Goal: Task Accomplishment & Management: Complete application form

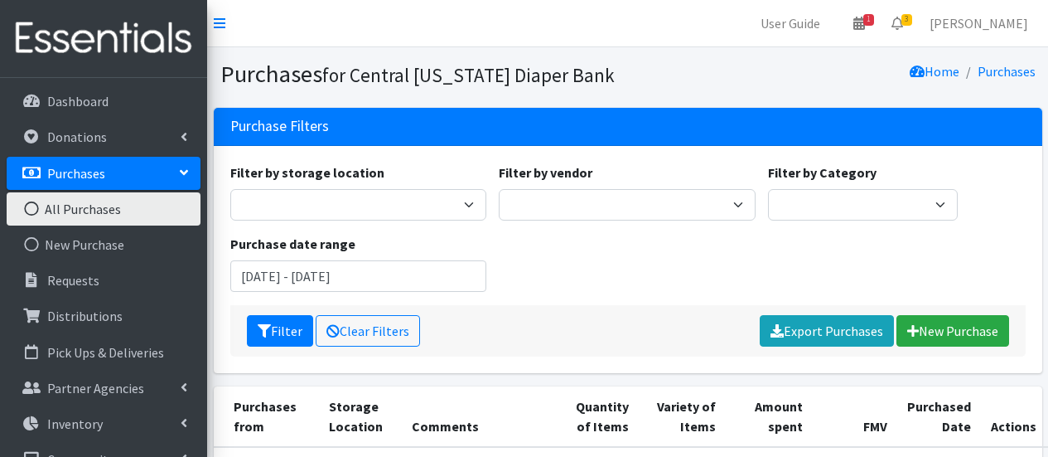
scroll to position [249, 0]
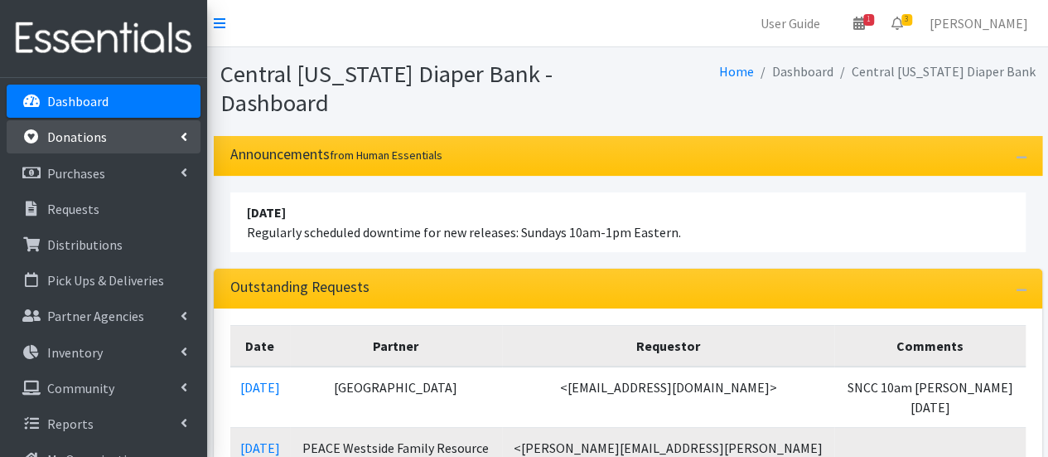
click at [108, 138] on link "Donations" at bounding box center [104, 136] width 194 height 33
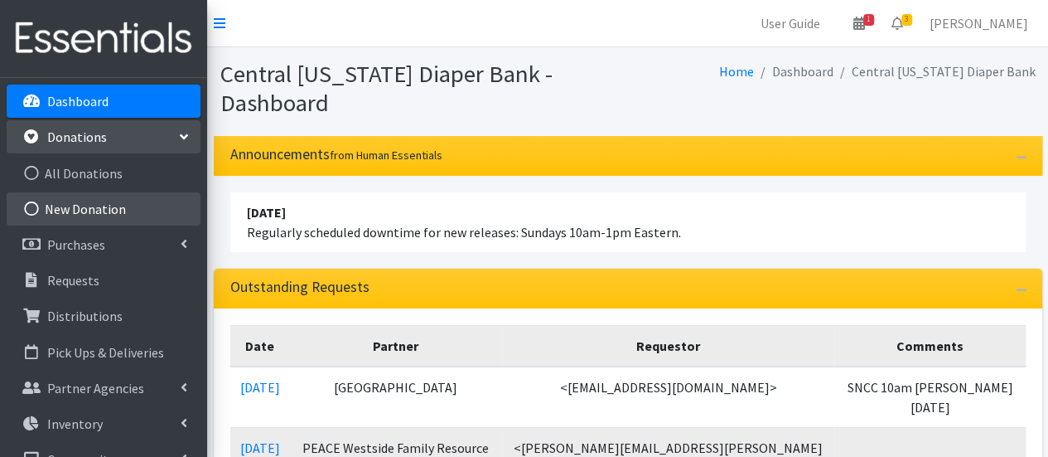
click at [108, 208] on link "New Donation" at bounding box center [104, 208] width 194 height 33
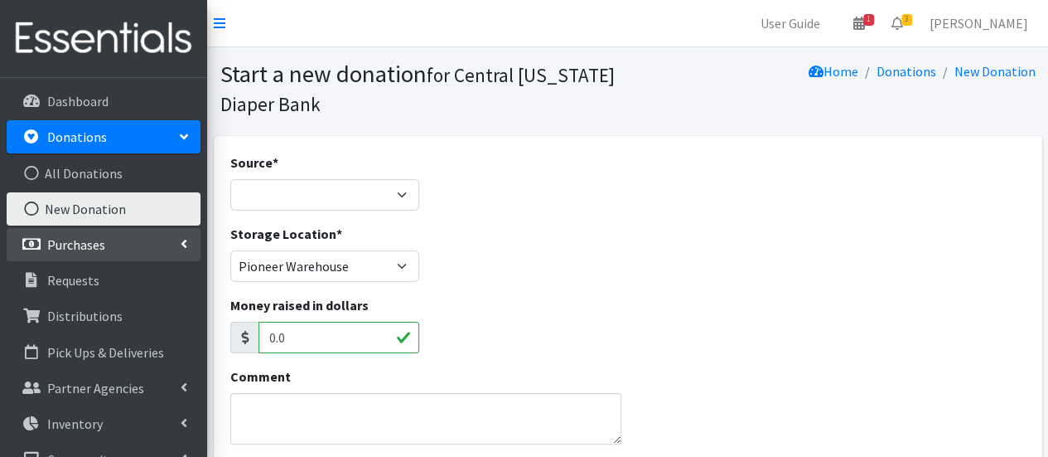
click at [71, 245] on p "Purchases" at bounding box center [76, 244] width 58 height 17
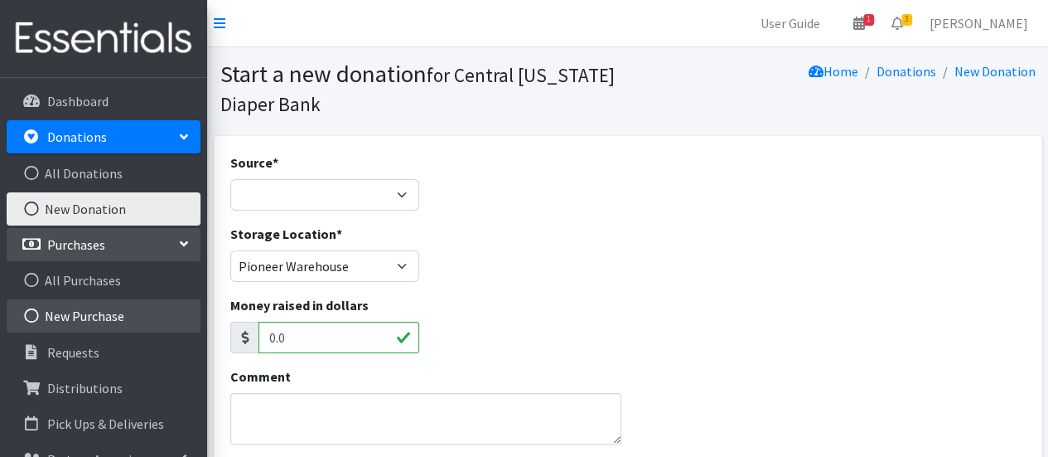
click at [90, 314] on link "New Purchase" at bounding box center [104, 315] width 194 height 33
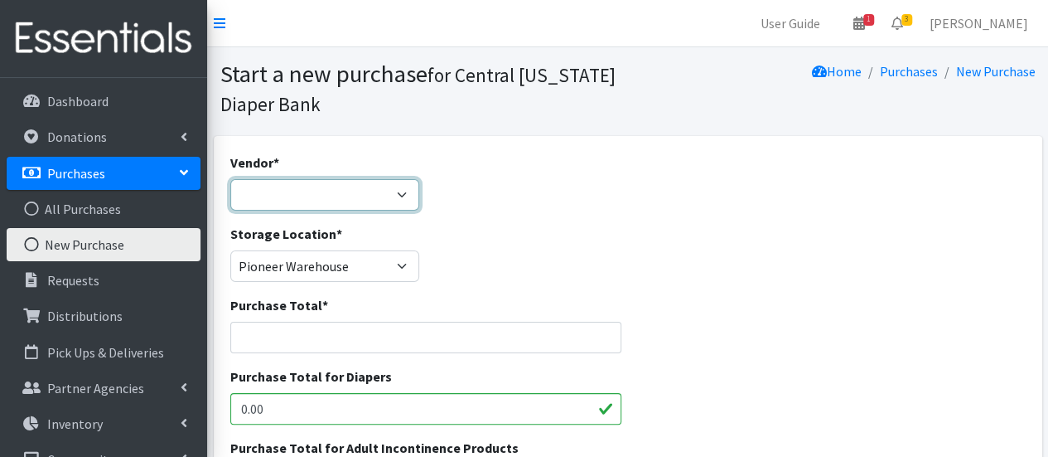
click at [323, 200] on select "Amazon BJ's Wholesale Club Cuties/NDBN Good360 JSL Partners Inc. Kimberly Clark…" at bounding box center [325, 194] width 190 height 31
select select "586"
click at [230, 179] on select "Amazon BJ's Wholesale Club Cuties/NDBN Good360 JSL Partners Inc. Kimberly Clark…" at bounding box center [325, 194] width 190 height 31
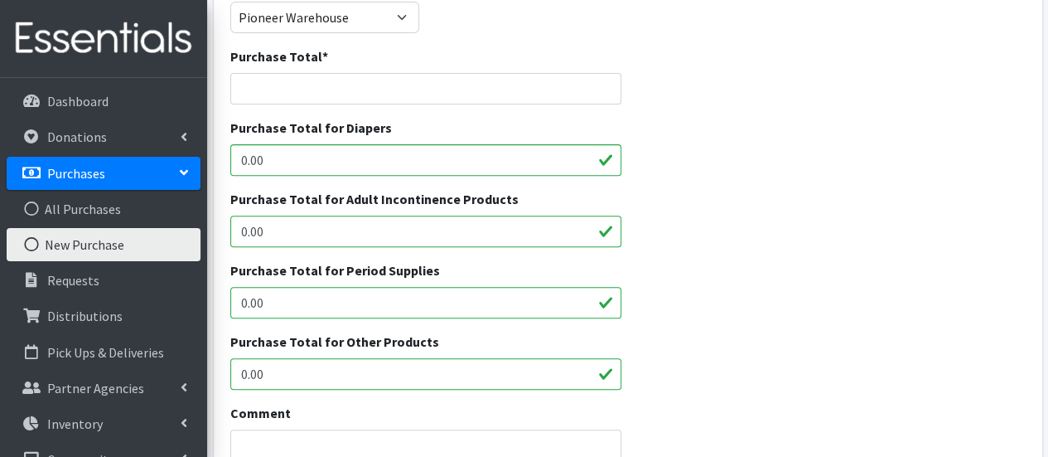
scroll to position [414, 0]
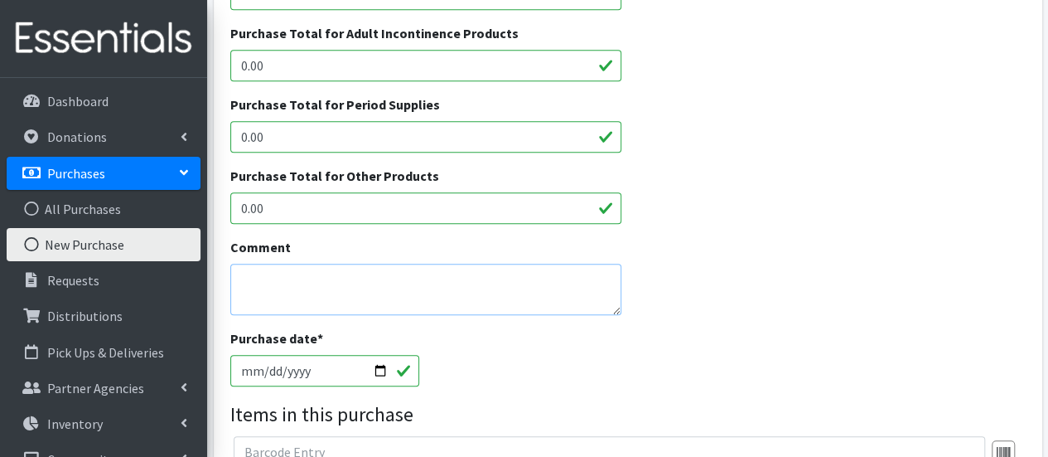
click at [333, 288] on textarea "Comment" at bounding box center [426, 289] width 392 height 51
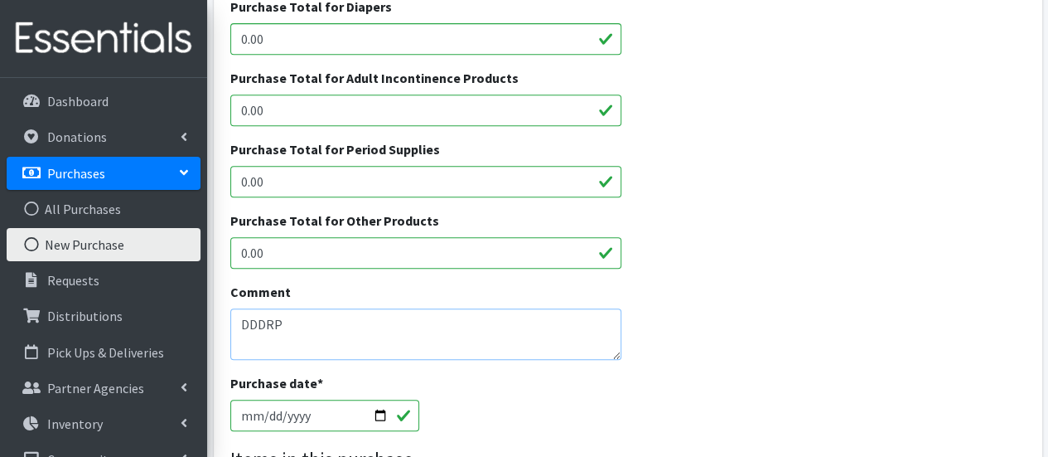
scroll to position [331, 0]
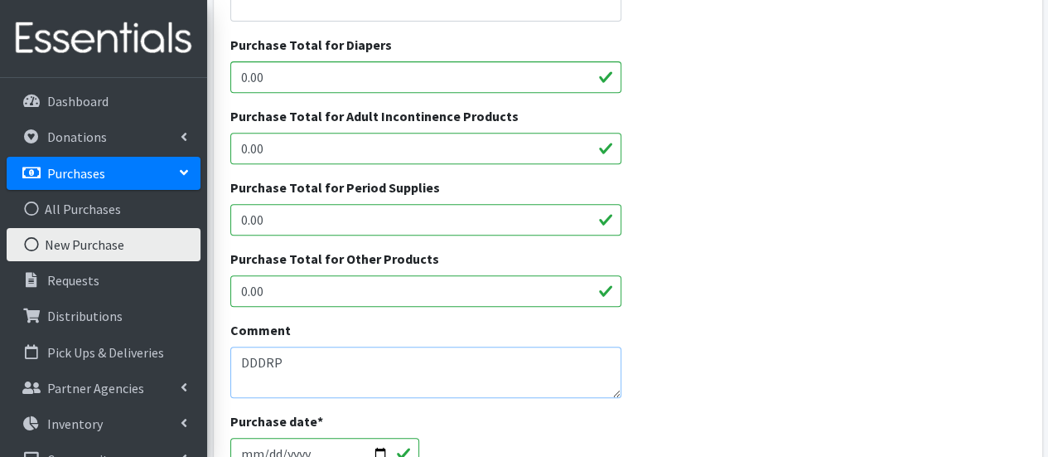
type textarea "DDDRP"
drag, startPoint x: 297, startPoint y: 74, endPoint x: 238, endPoint y: 81, distance: 60.1
click at [238, 81] on input "0.00" at bounding box center [426, 76] width 392 height 31
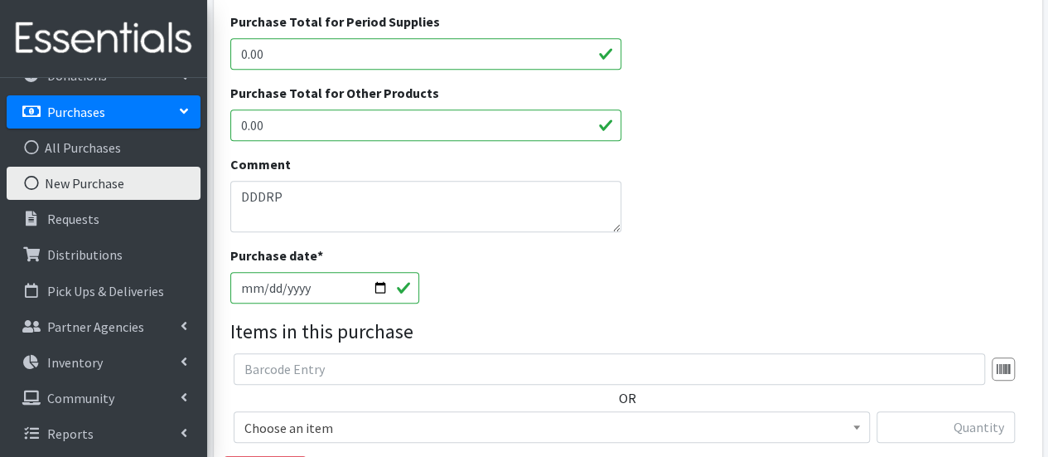
scroll to position [746, 0]
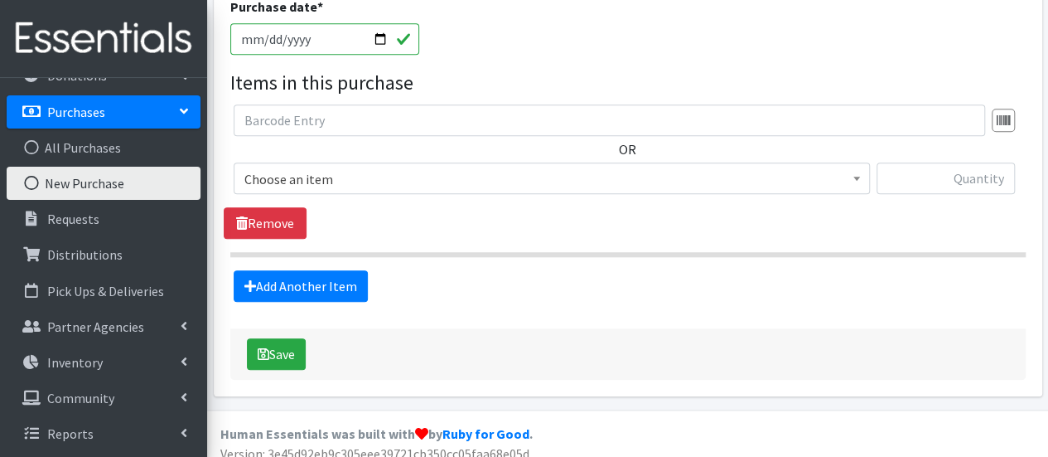
type input "154.13"
click at [353, 181] on span "Choose an item" at bounding box center [551, 178] width 615 height 23
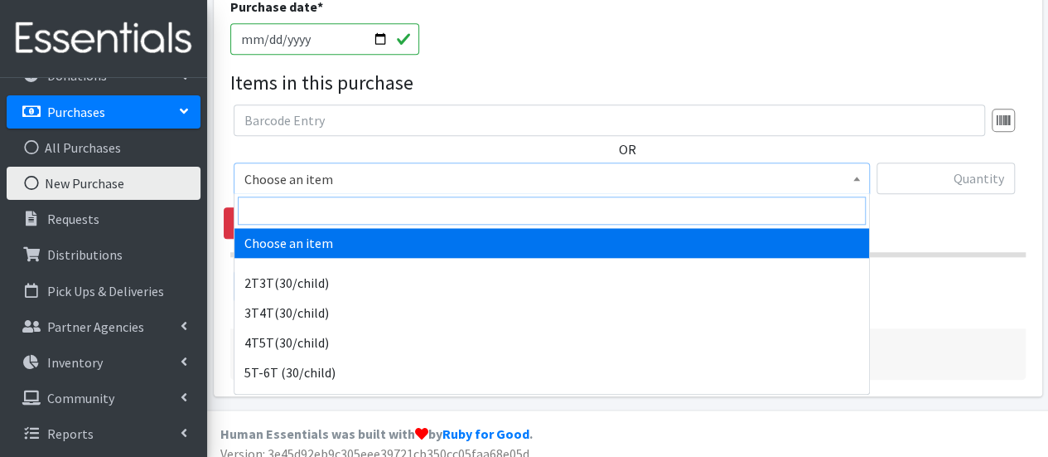
click at [332, 216] on input "search" at bounding box center [552, 210] width 628 height 28
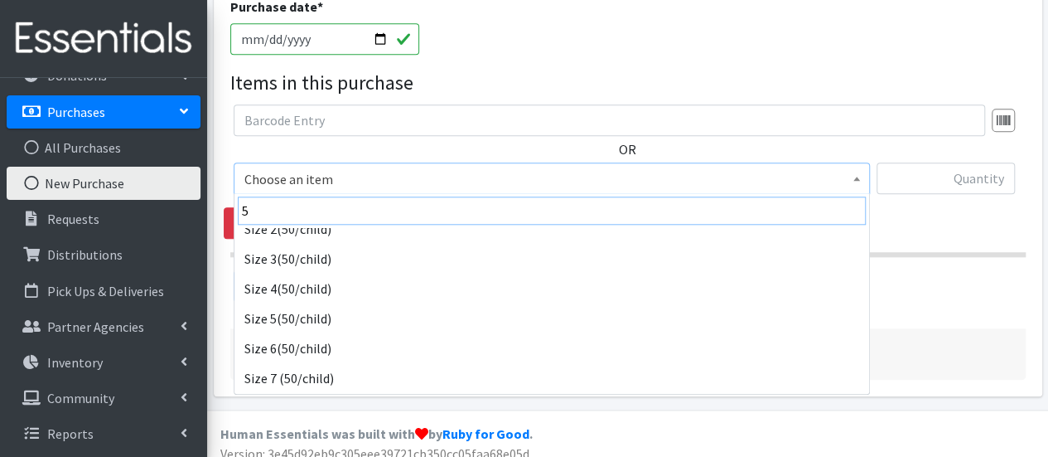
scroll to position [249, 0]
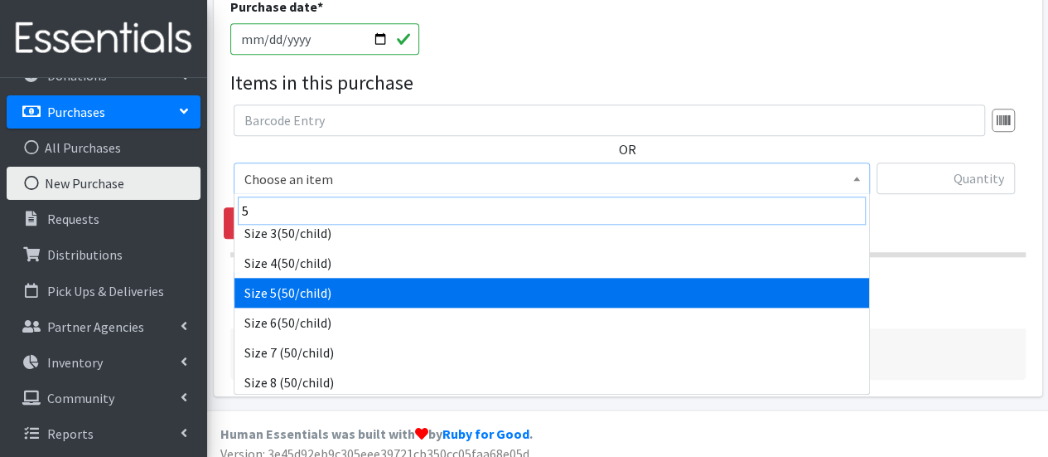
type input "5"
select select "964"
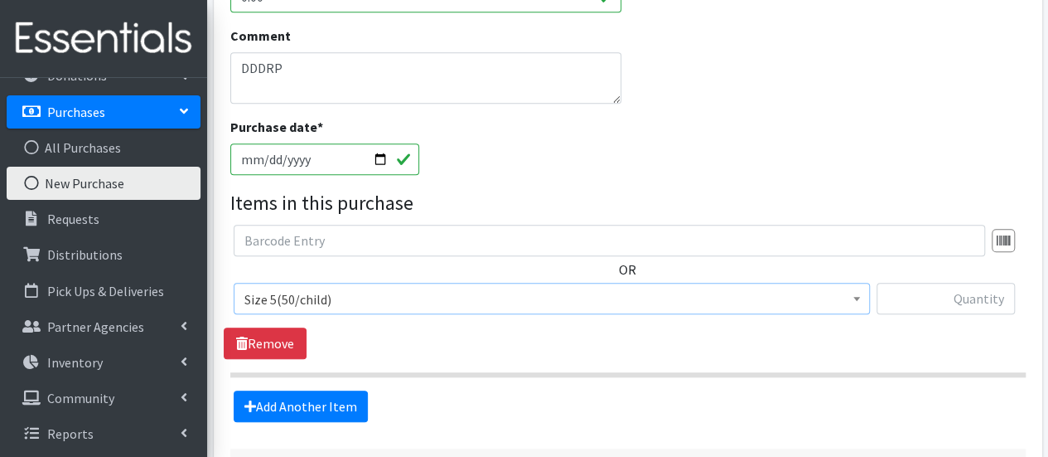
scroll to position [497, 0]
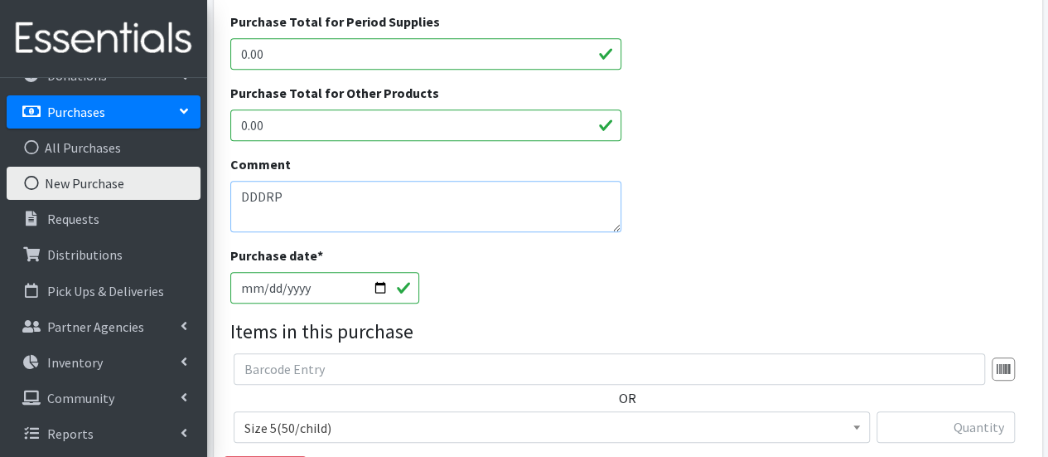
click at [343, 199] on textarea "DDDRP" at bounding box center [426, 206] width 392 height 51
type textarea "DDDRP Size 5 LUVS $80.71 Size 7 Pampers $73.43"
click at [986, 433] on input "text" at bounding box center [946, 426] width 138 height 31
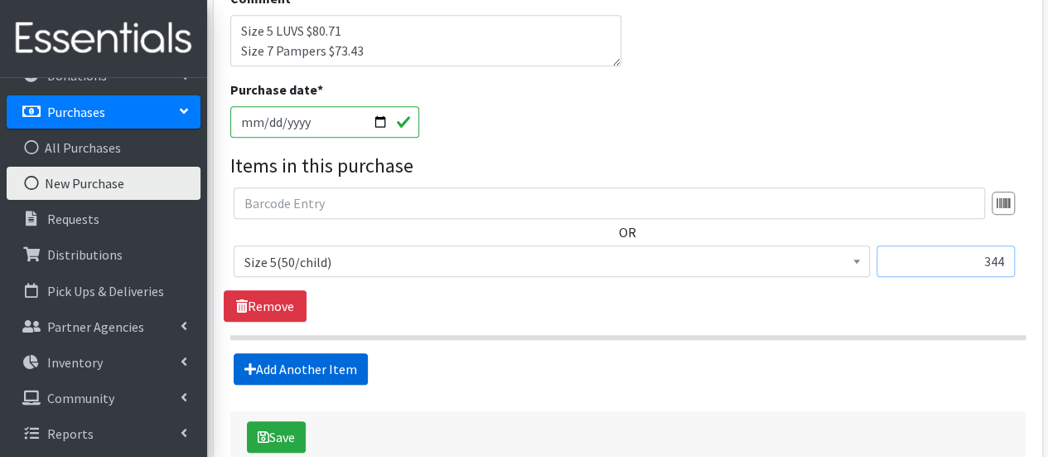
type input "344"
click at [337, 369] on link "Add Another Item" at bounding box center [301, 368] width 134 height 31
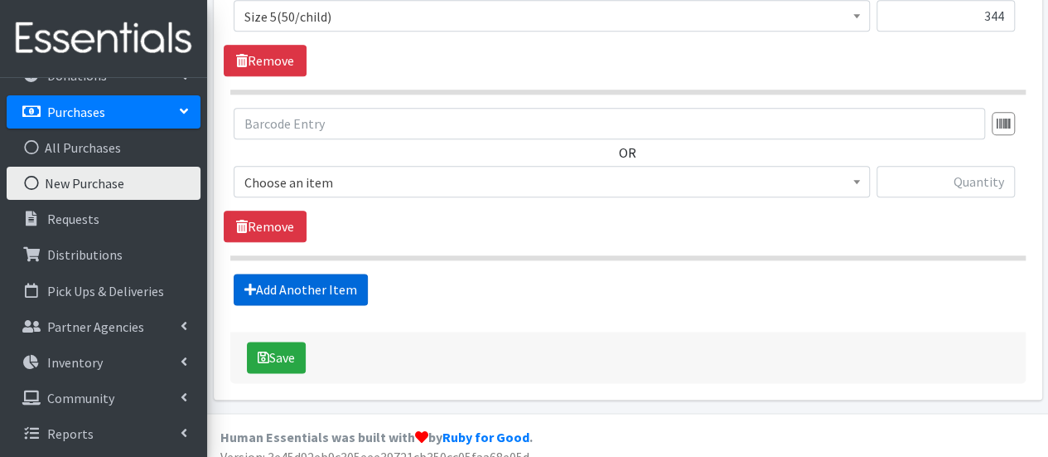
scroll to position [923, 0]
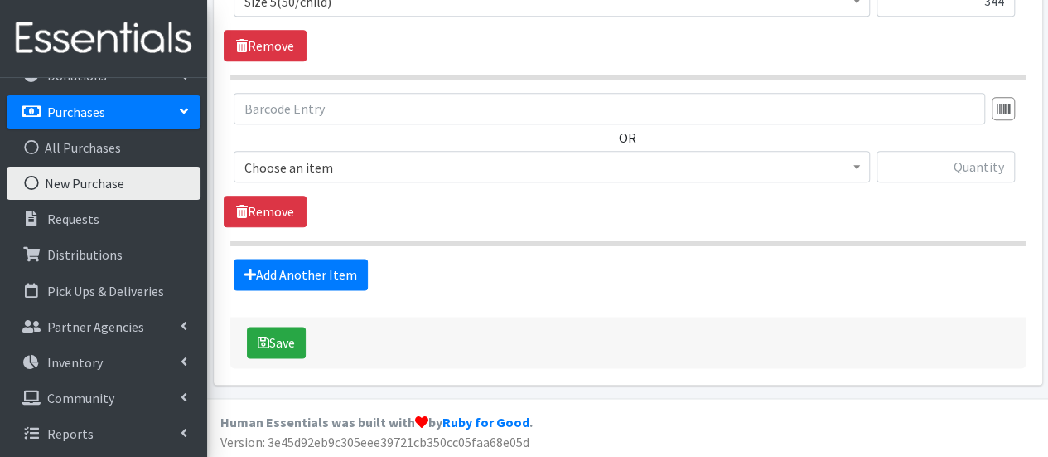
click at [353, 161] on span "Choose an item" at bounding box center [551, 167] width 615 height 23
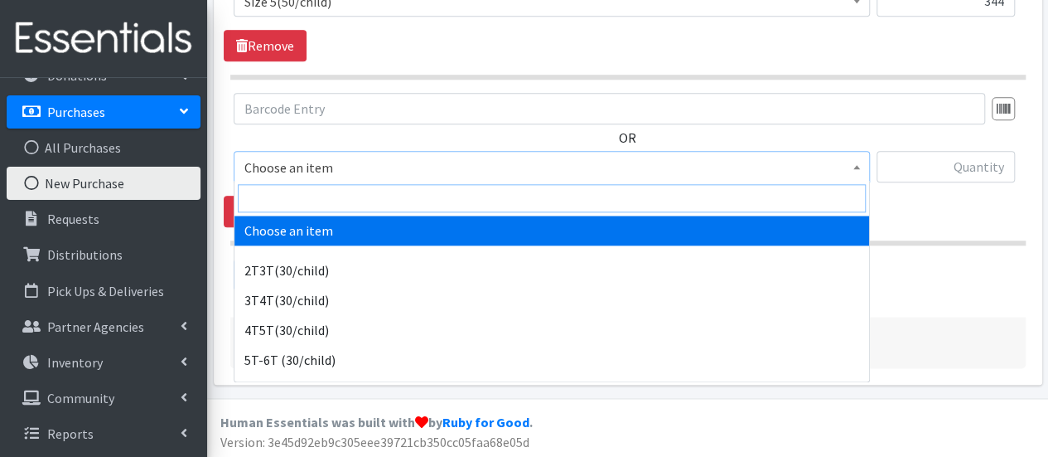
click at [338, 206] on input "search" at bounding box center [552, 198] width 628 height 28
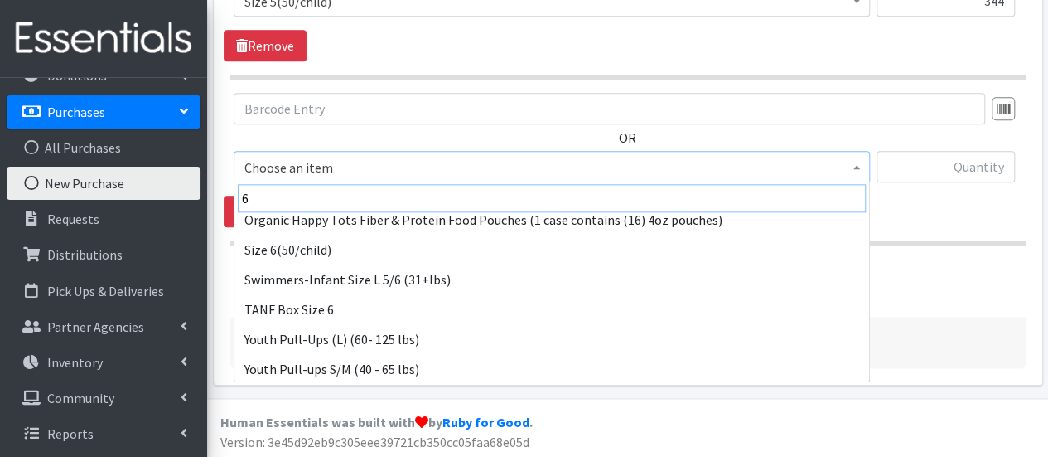
scroll to position [192, 0]
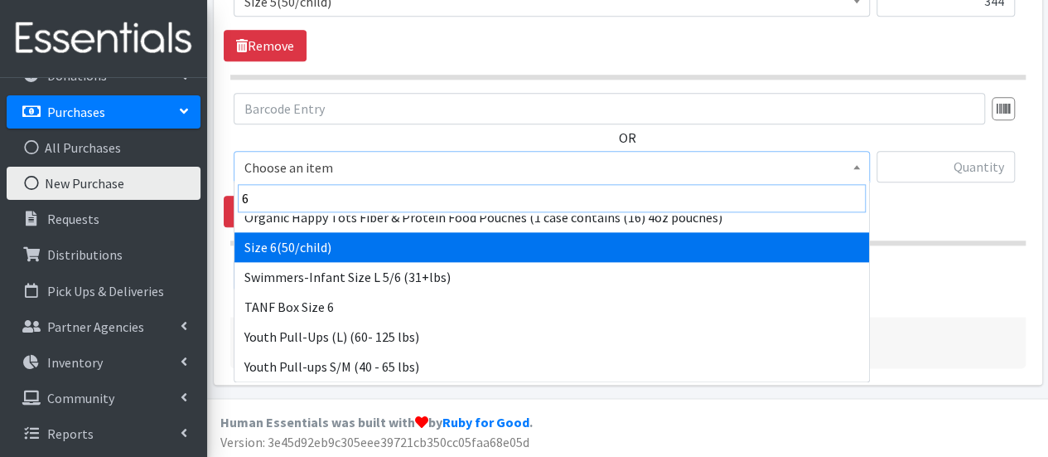
type input "6"
select select "966"
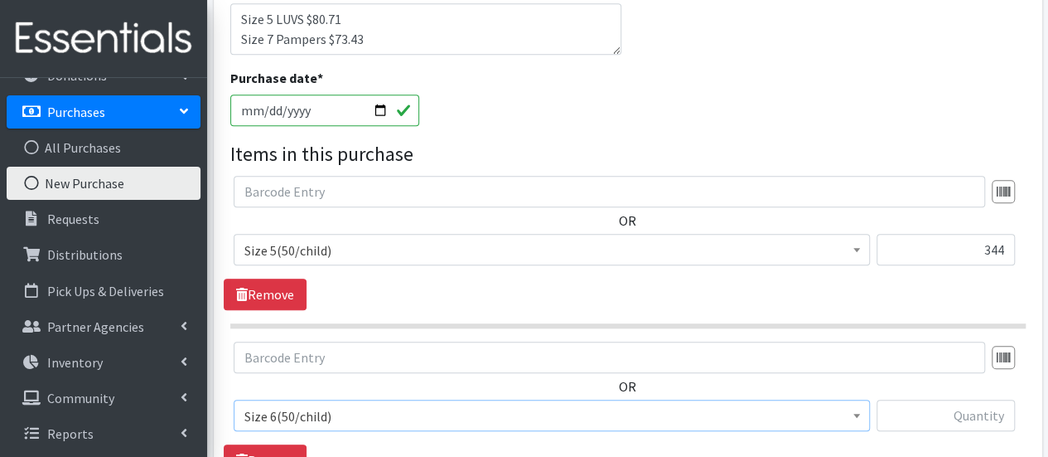
scroll to position [923, 0]
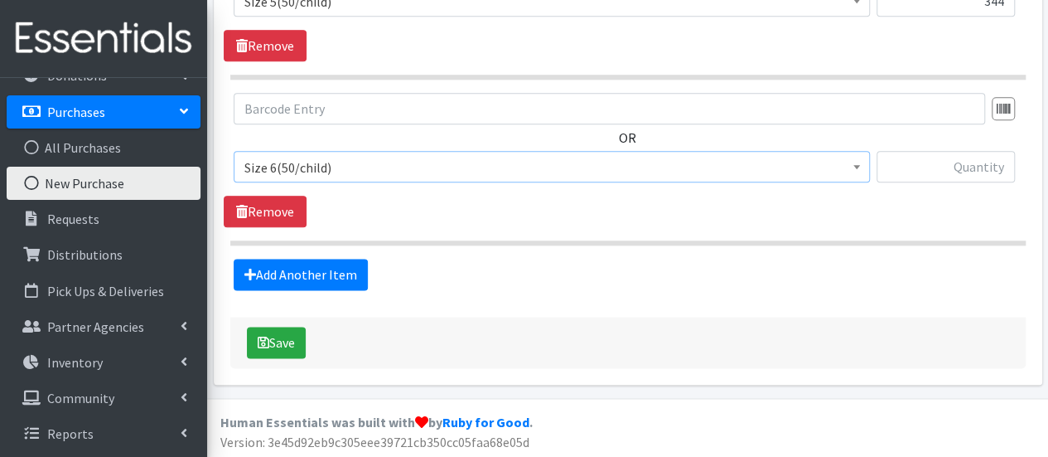
click at [343, 175] on span "Size 6(50/child)" at bounding box center [551, 167] width 615 height 23
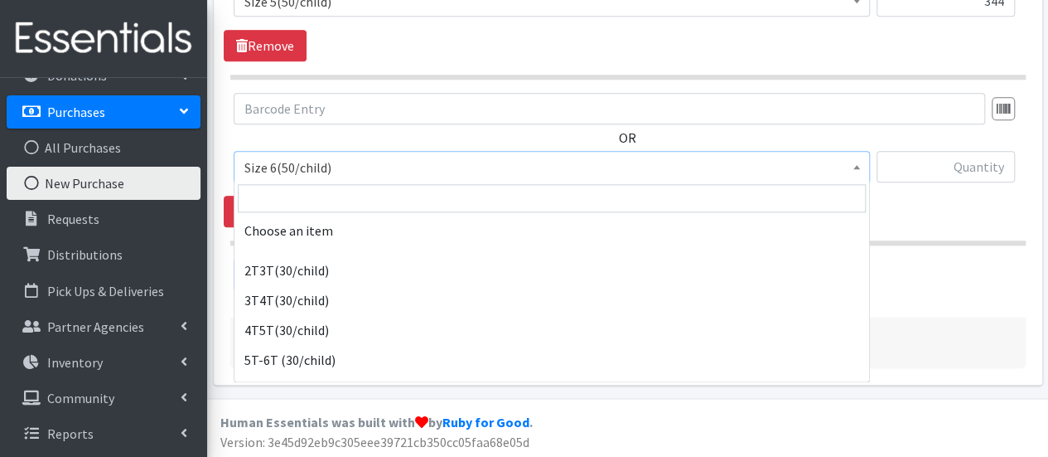
scroll to position [875, 0]
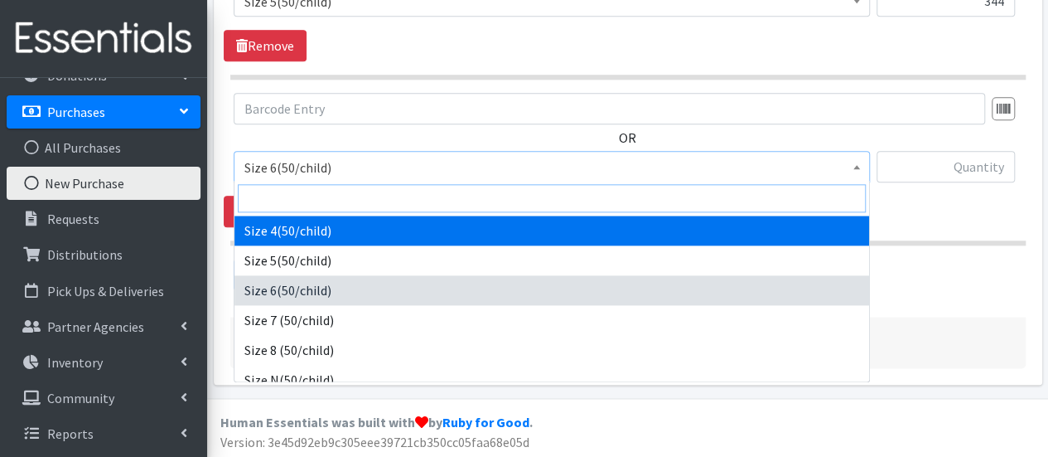
click at [324, 204] on input "search" at bounding box center [552, 198] width 628 height 28
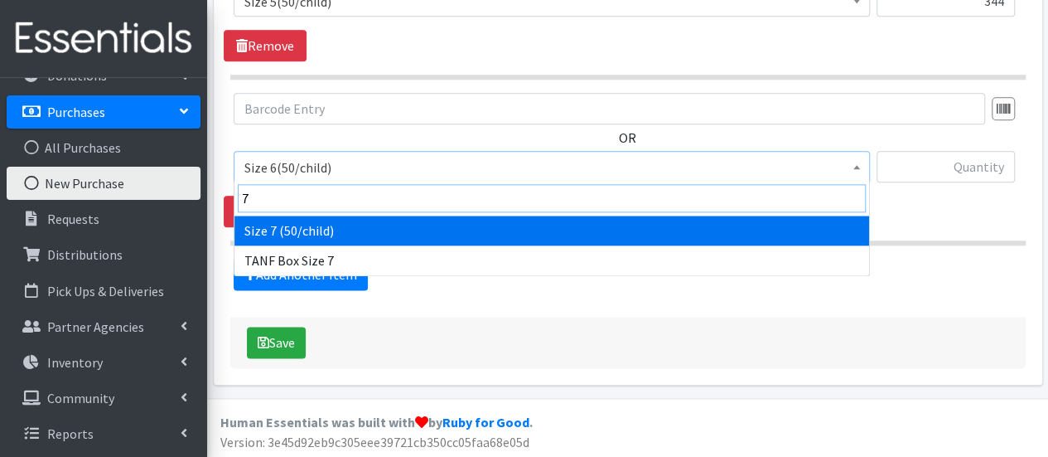
scroll to position [0, 0]
type input "7"
select select "6752"
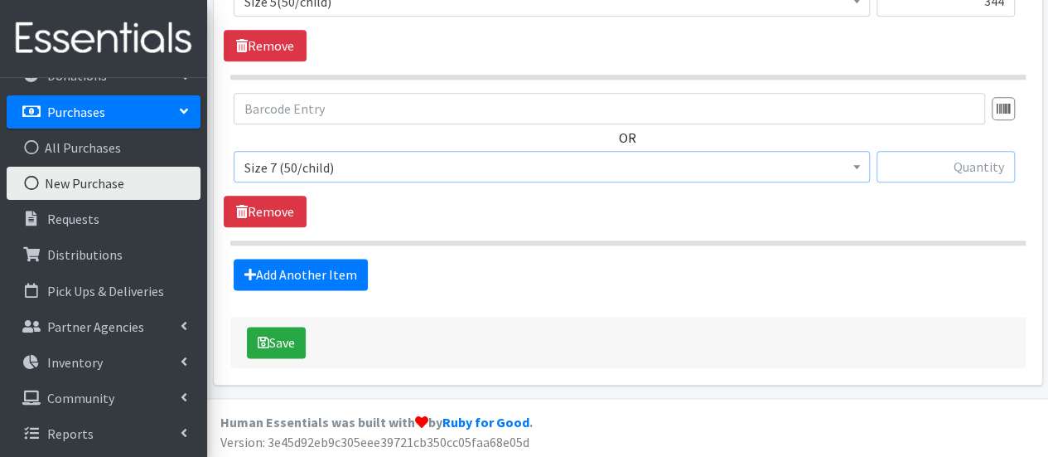
click at [919, 172] on input "text" at bounding box center [946, 166] width 138 height 31
type input "216"
click at [286, 329] on button "Save" at bounding box center [276, 341] width 59 height 31
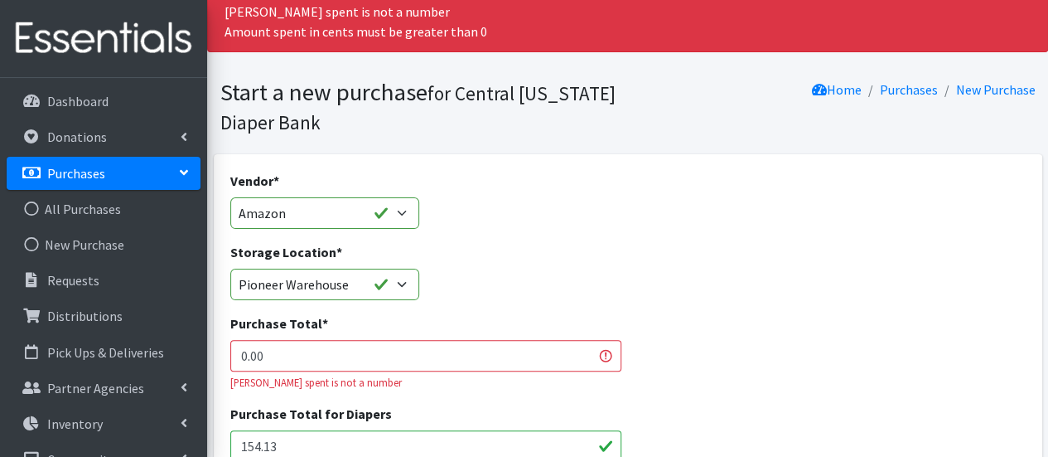
scroll to position [166, 0]
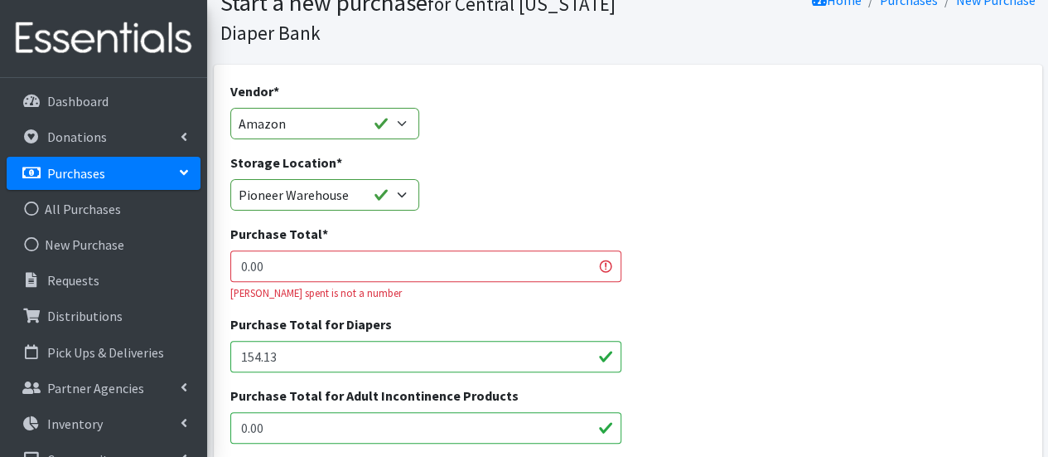
click at [412, 263] on input "0.00" at bounding box center [426, 265] width 392 height 31
drag, startPoint x: 348, startPoint y: 271, endPoint x: 171, endPoint y: 263, distance: 177.5
type input "154.13"
drag, startPoint x: 295, startPoint y: 359, endPoint x: 205, endPoint y: 355, distance: 90.4
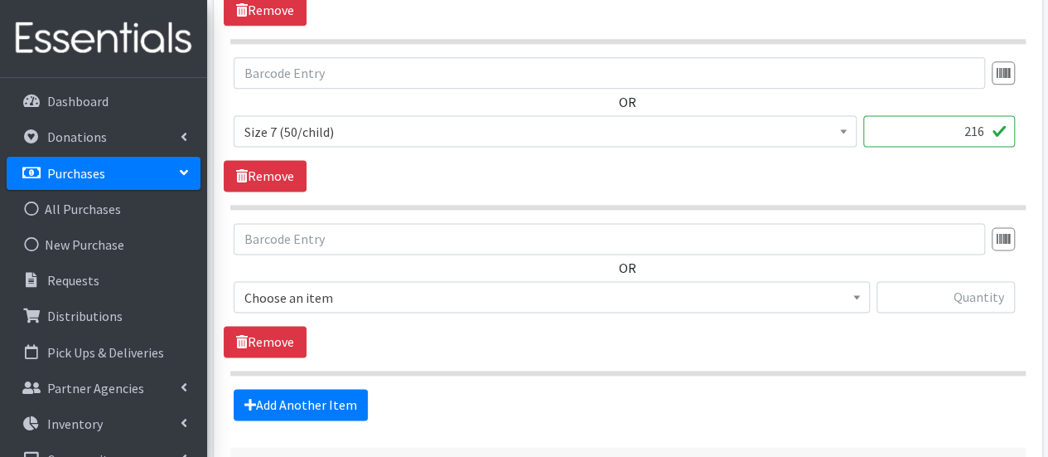
scroll to position [1201, 0]
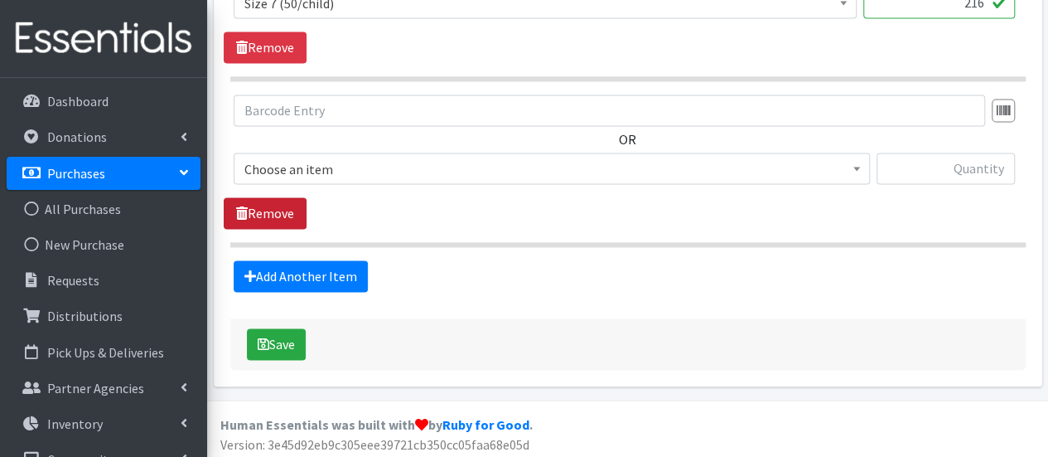
click at [237, 206] on icon at bounding box center [242, 212] width 12 height 13
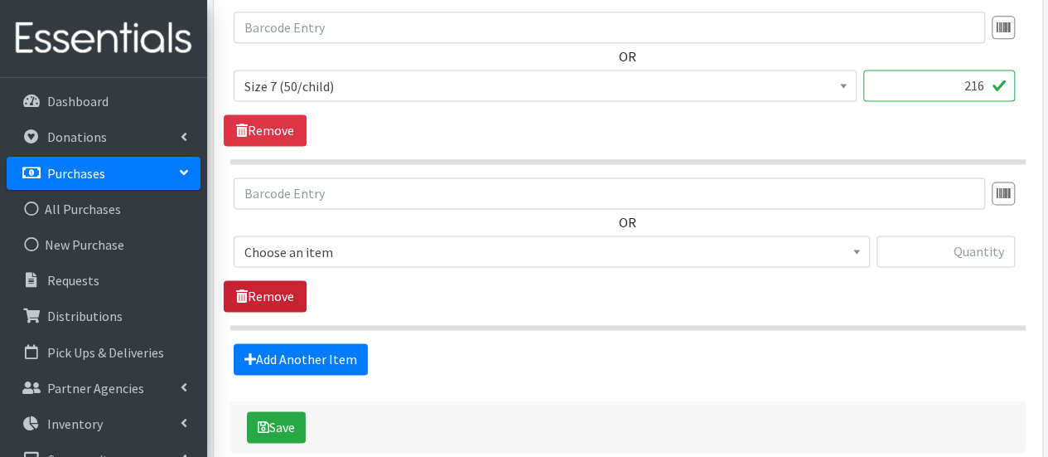
click at [273, 289] on link "Remove" at bounding box center [265, 295] width 83 height 31
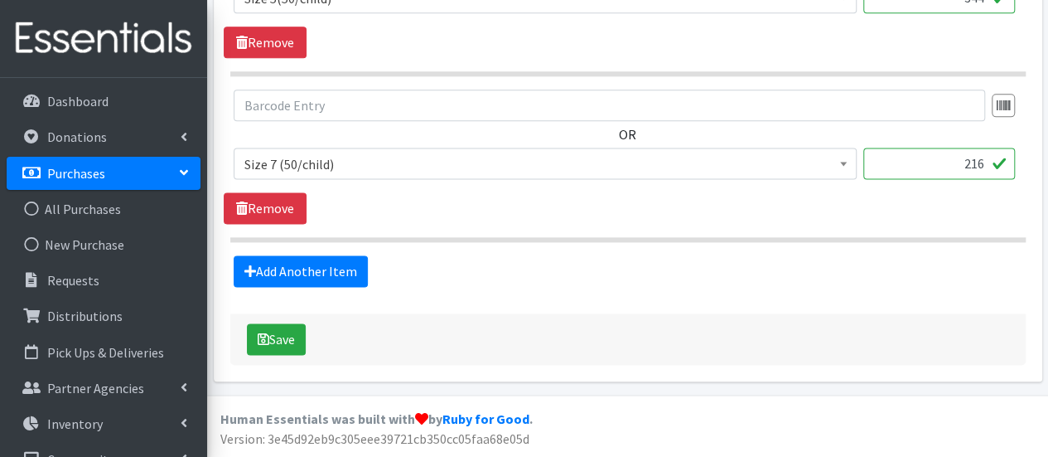
scroll to position [1036, 0]
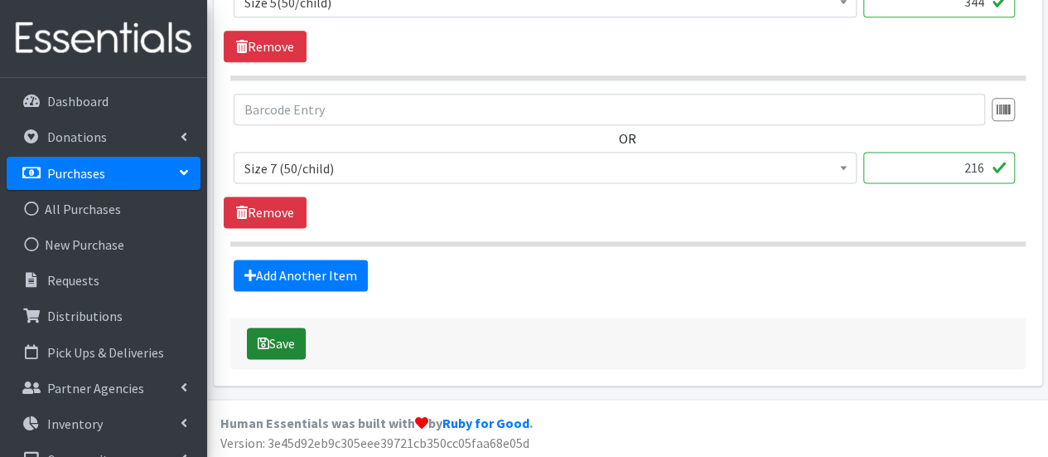
click at [282, 336] on button "Save" at bounding box center [276, 342] width 59 height 31
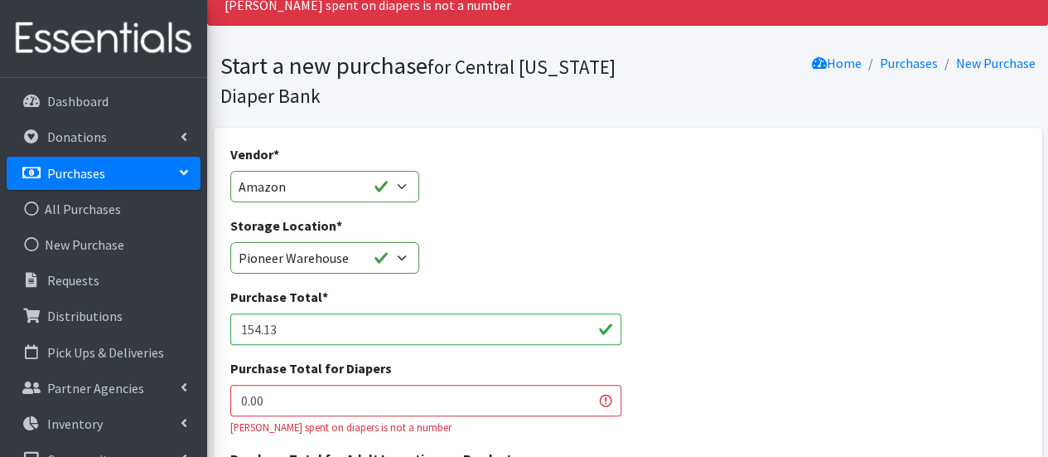
scroll to position [166, 0]
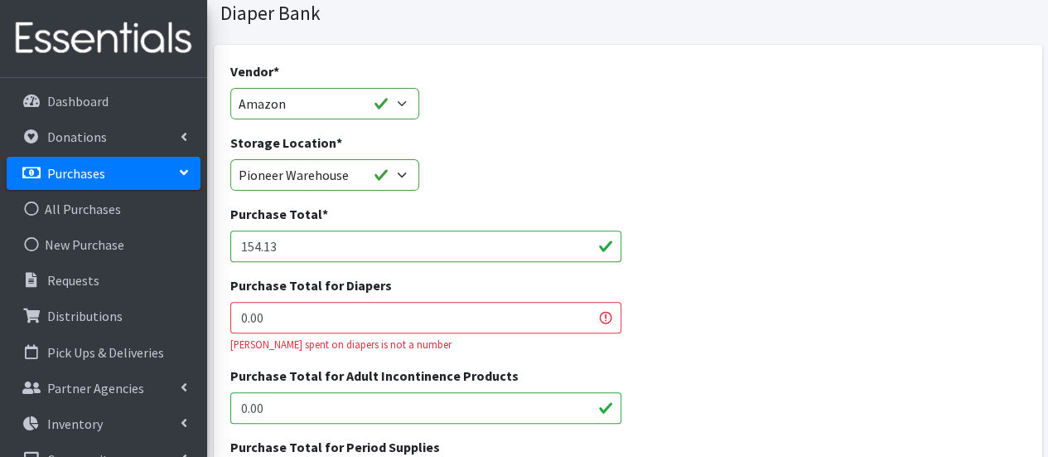
drag, startPoint x: 349, startPoint y: 317, endPoint x: 242, endPoint y: 318, distance: 106.9
click at [242, 318] on input "0.00" at bounding box center [426, 317] width 392 height 31
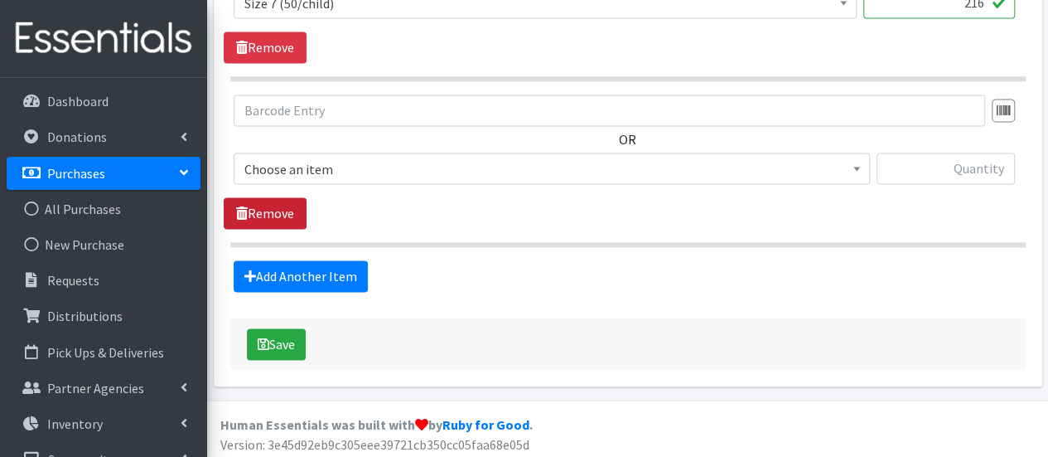
type input "154.13"
click at [290, 210] on link "Remove" at bounding box center [265, 212] width 83 height 31
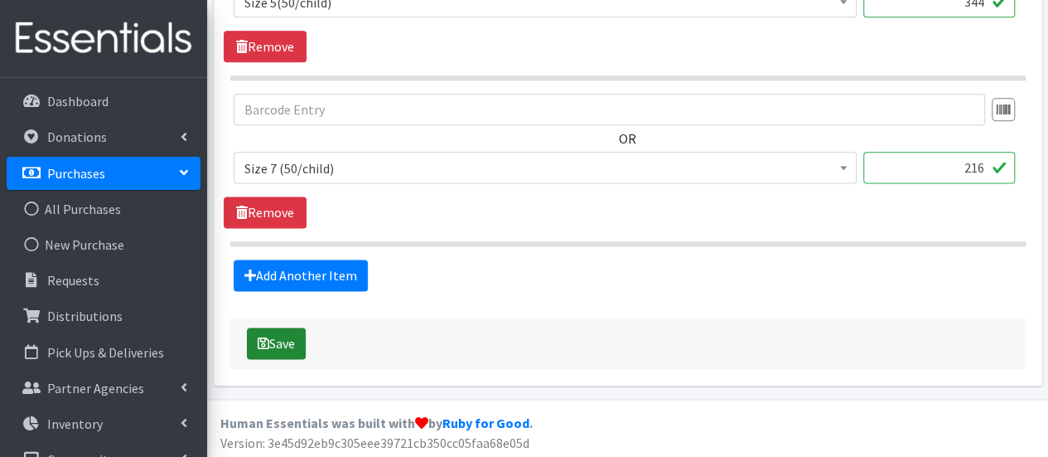
click at [276, 347] on button "Save" at bounding box center [276, 342] width 59 height 31
